Goal: Information Seeking & Learning: Learn about a topic

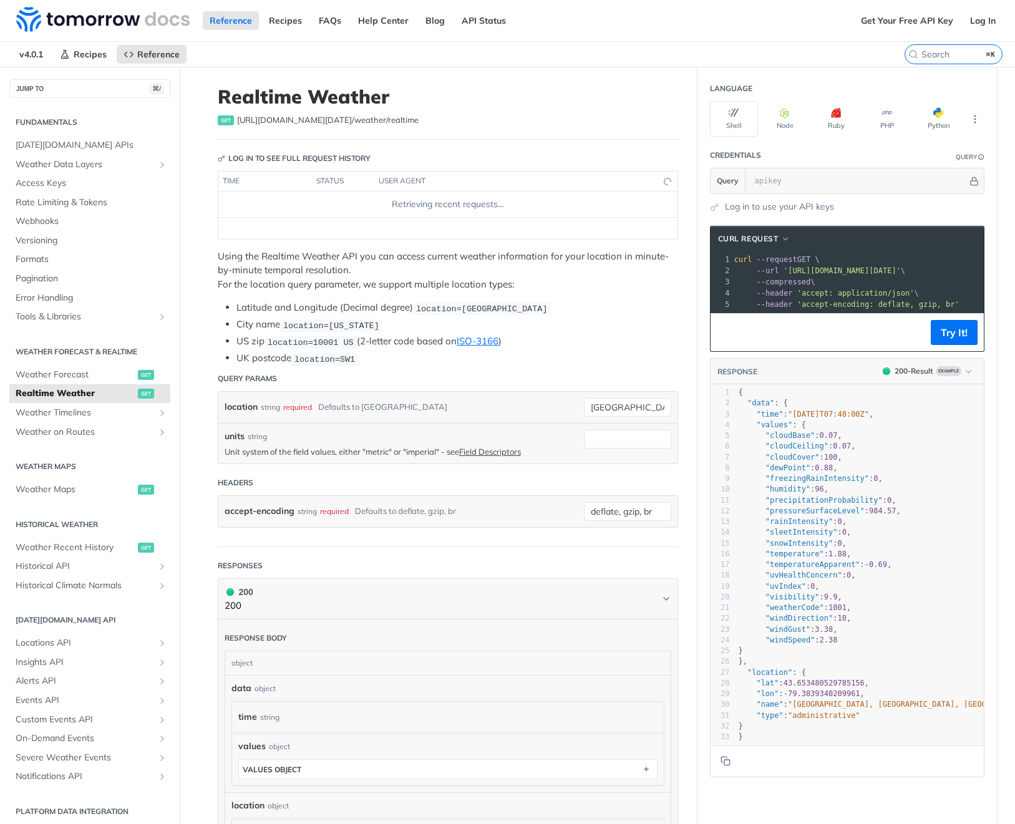
click at [419, 290] on p "Using the Realtime Weather API you can access current weather information for y…" at bounding box center [448, 271] width 460 height 42
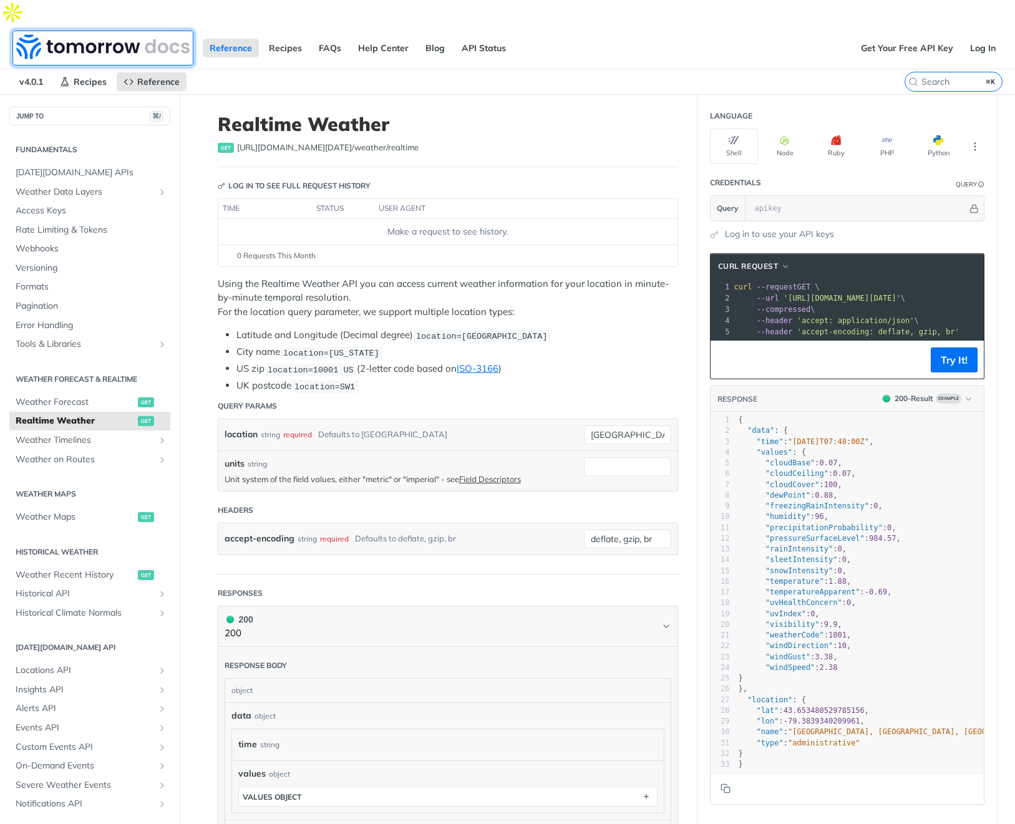
click at [56, 34] on img at bounding box center [102, 46] width 173 height 25
